Goal: Understand process/instructions: Learn how to perform a task or action

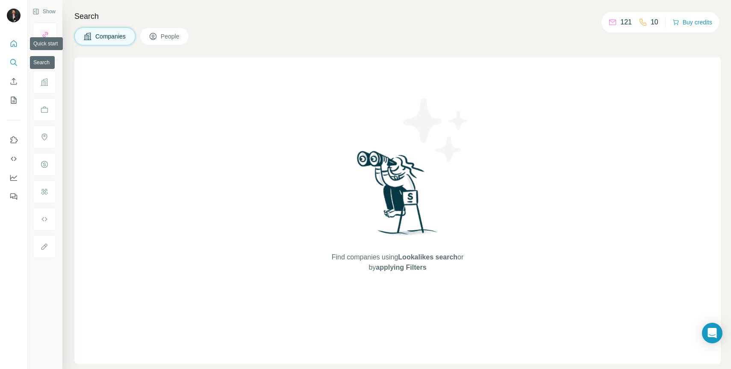
click at [9, 41] on button "Quick start" at bounding box center [14, 43] width 14 height 15
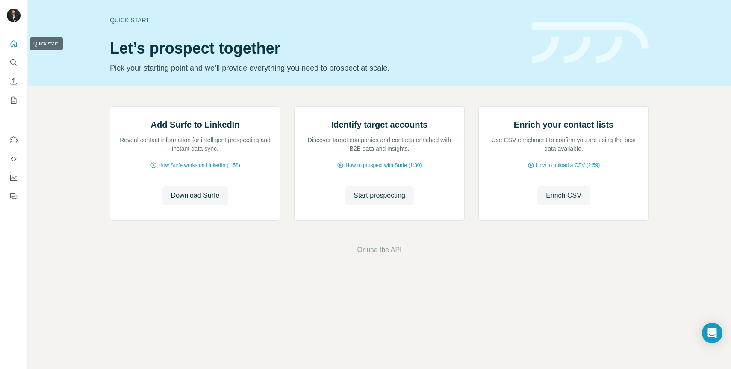
click at [11, 71] on nav at bounding box center [14, 72] width 14 height 72
click at [13, 136] on icon "Use Surfe on LinkedIn" at bounding box center [14, 139] width 7 height 7
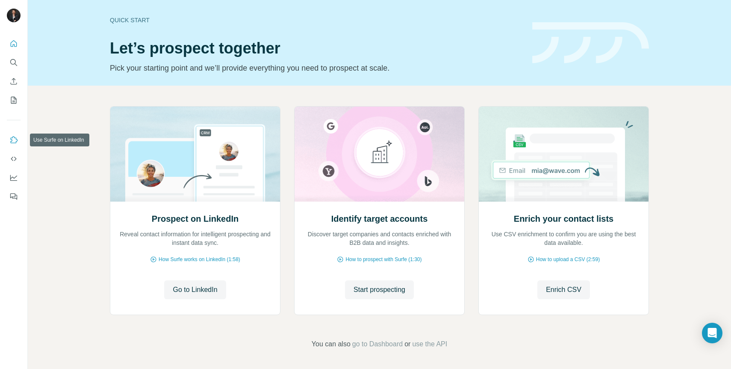
click at [19, 141] on button "Use Surfe on LinkedIn" at bounding box center [14, 139] width 14 height 15
